Goal: Navigation & Orientation: Find specific page/section

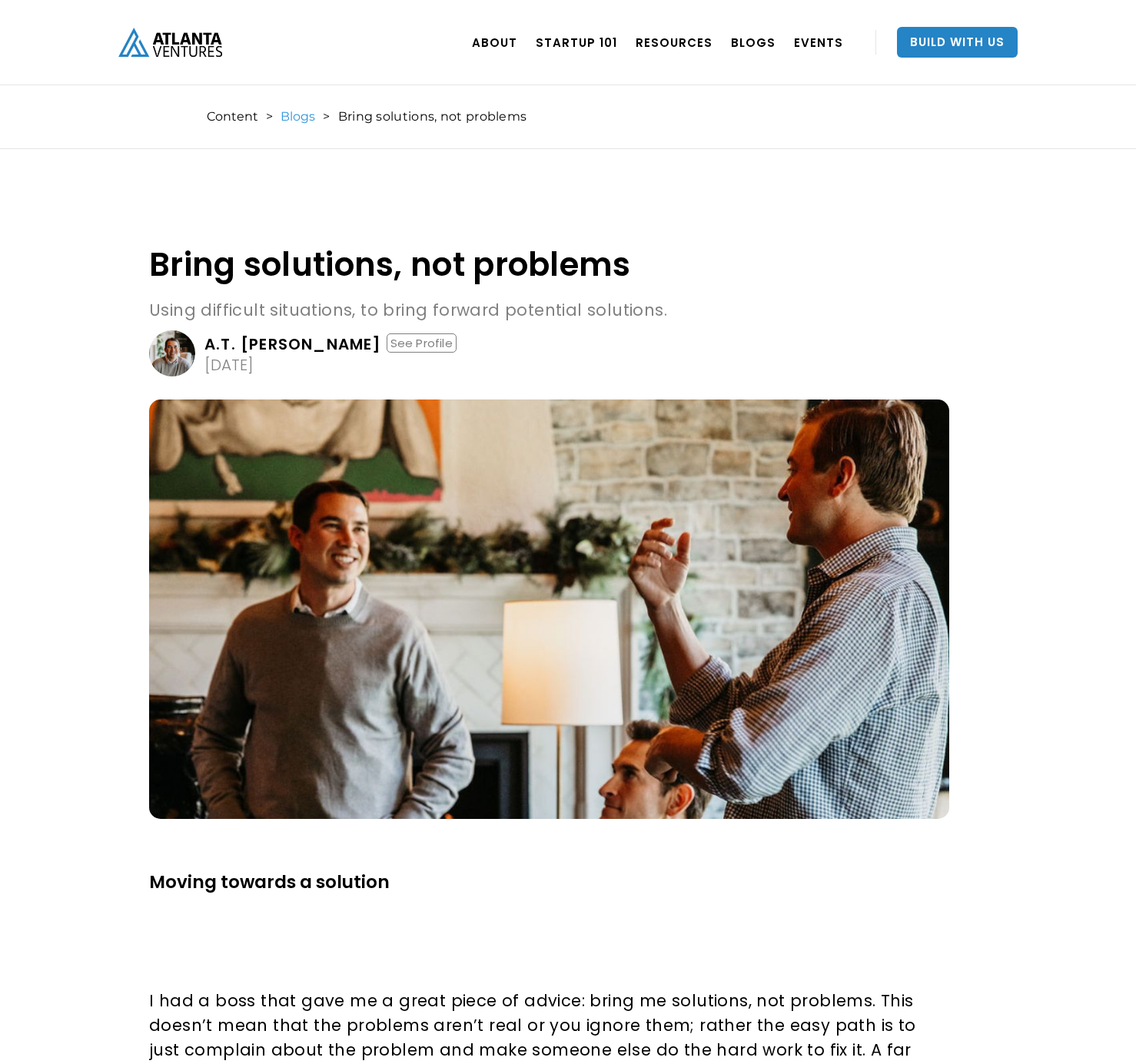
click at [304, 116] on link "Blogs" at bounding box center [297, 117] width 35 height 15
